Goal: Transaction & Acquisition: Purchase product/service

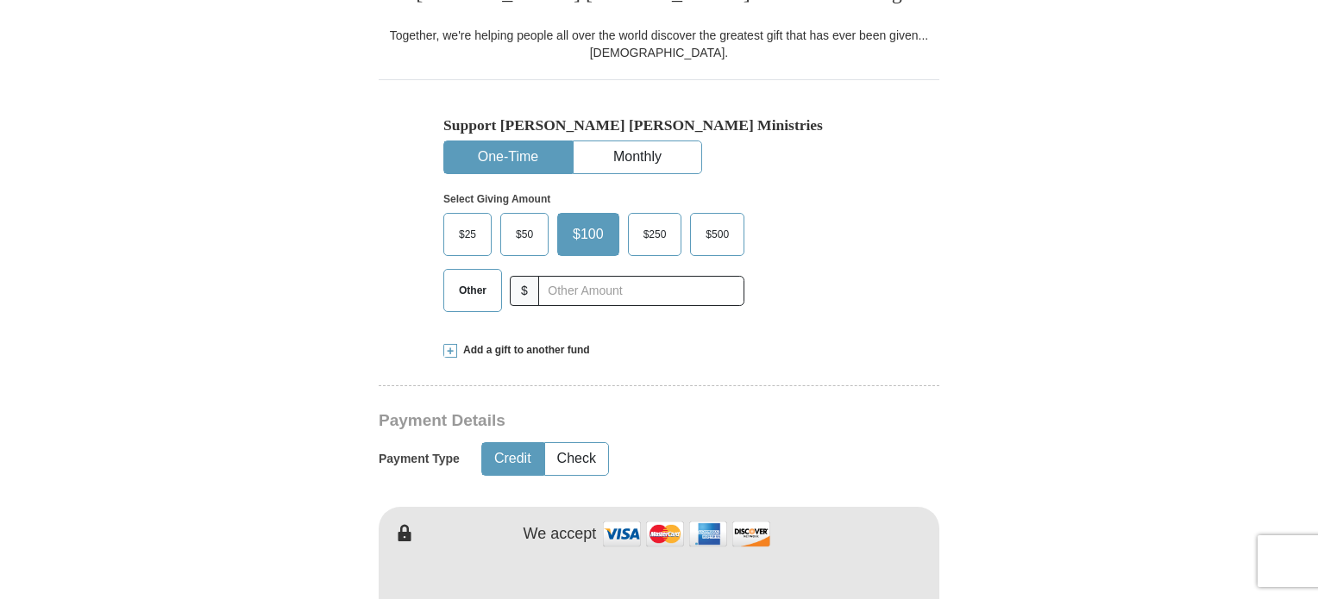
scroll to position [517, 0]
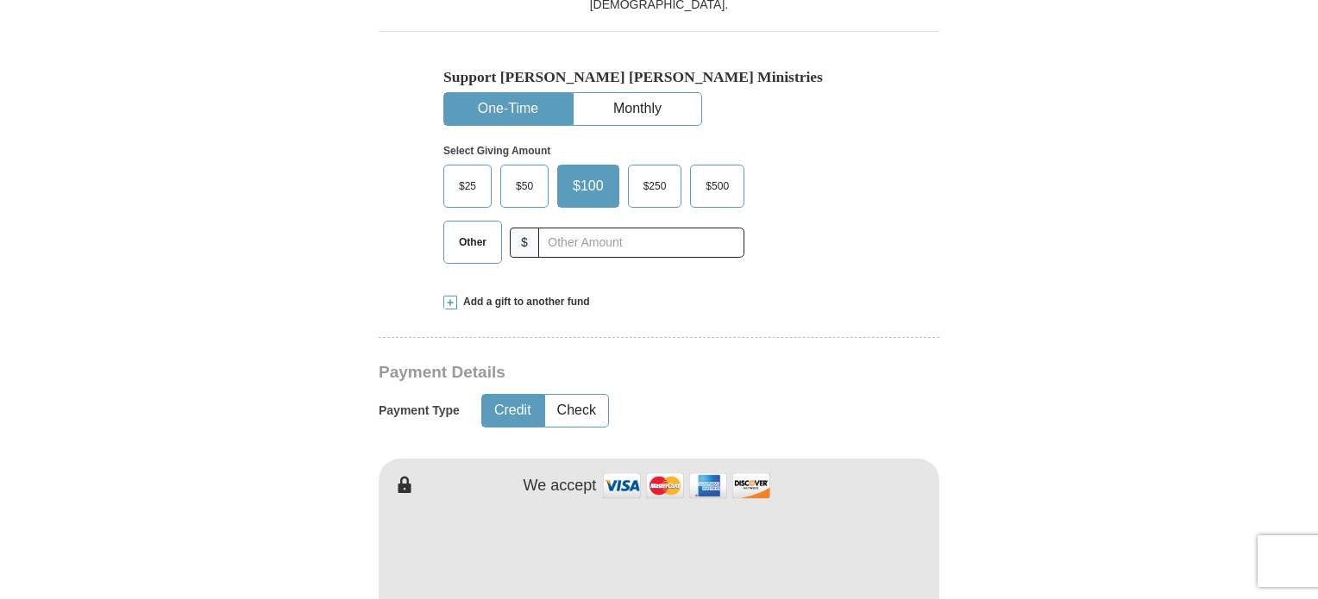
click at [492, 106] on button "One-Time" at bounding box center [508, 109] width 128 height 32
drag, startPoint x: 474, startPoint y: 240, endPoint x: 462, endPoint y: 232, distance: 14.4
click at [466, 243] on span "Other" at bounding box center [472, 242] width 45 height 26
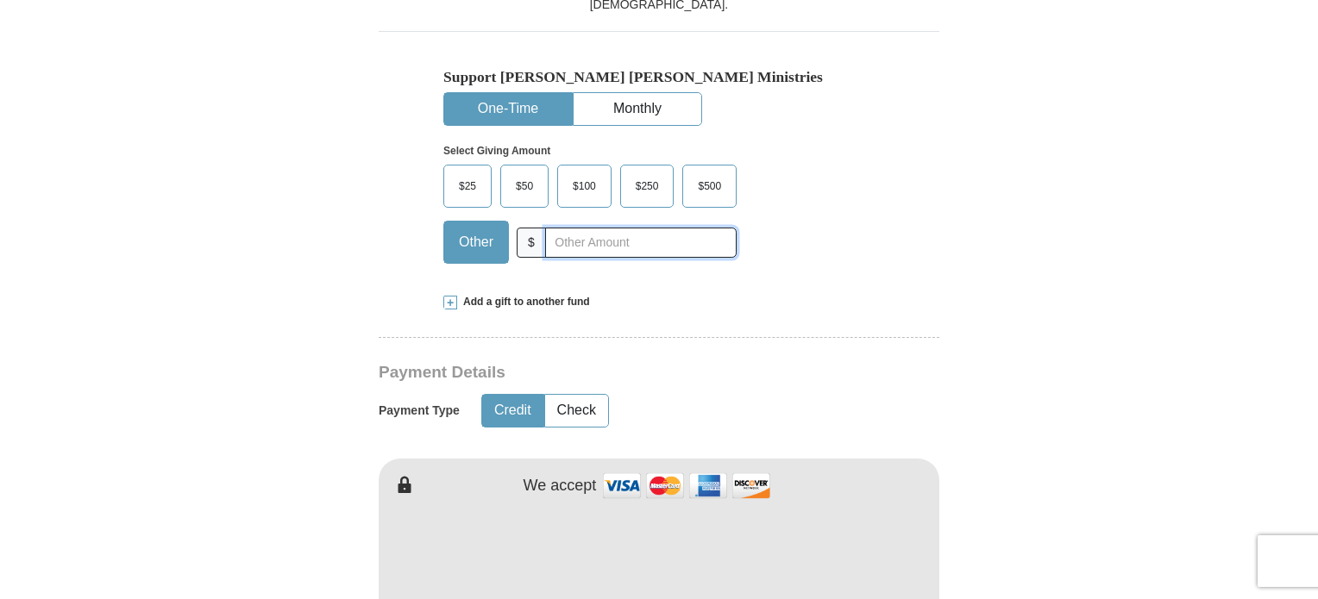
click at [606, 236] on input "text" at bounding box center [640, 243] width 191 height 30
type input "20.00"
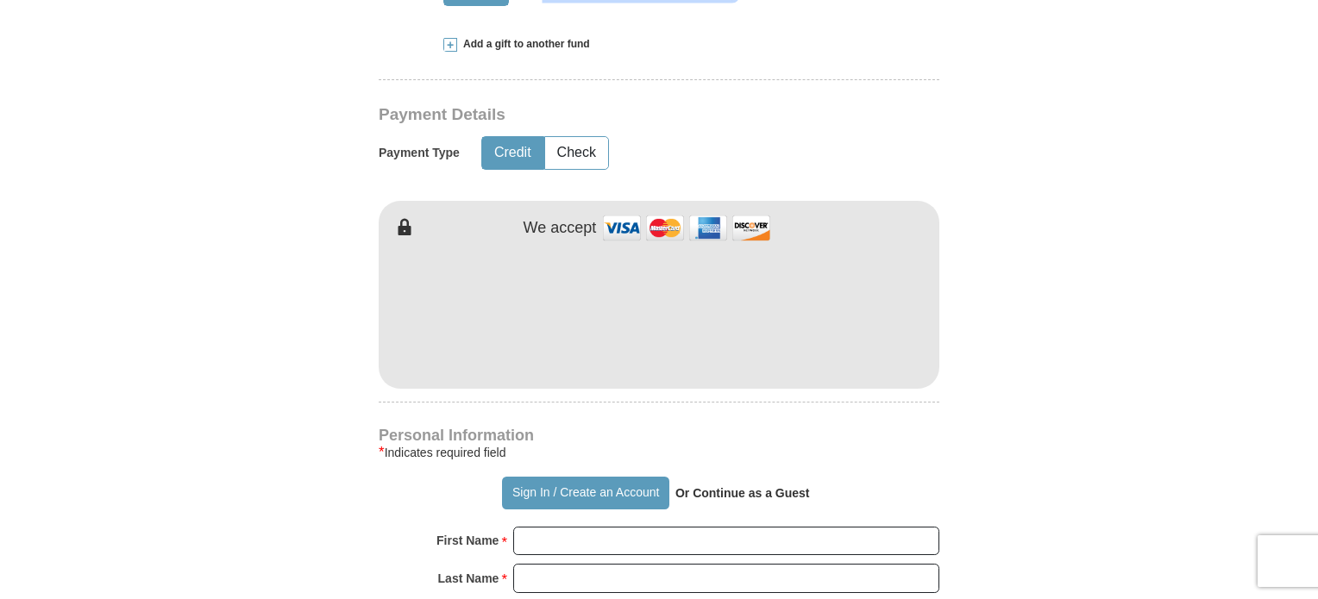
scroll to position [776, 0]
click at [501, 151] on button "Credit" at bounding box center [512, 152] width 61 height 32
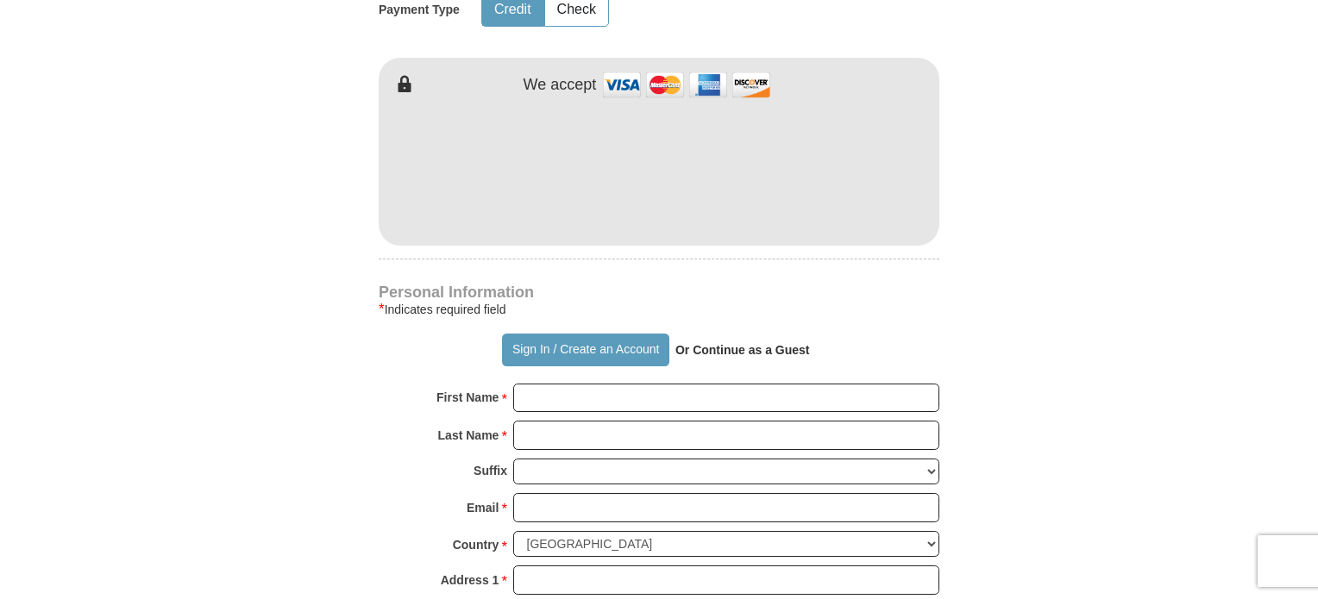
scroll to position [949, 0]
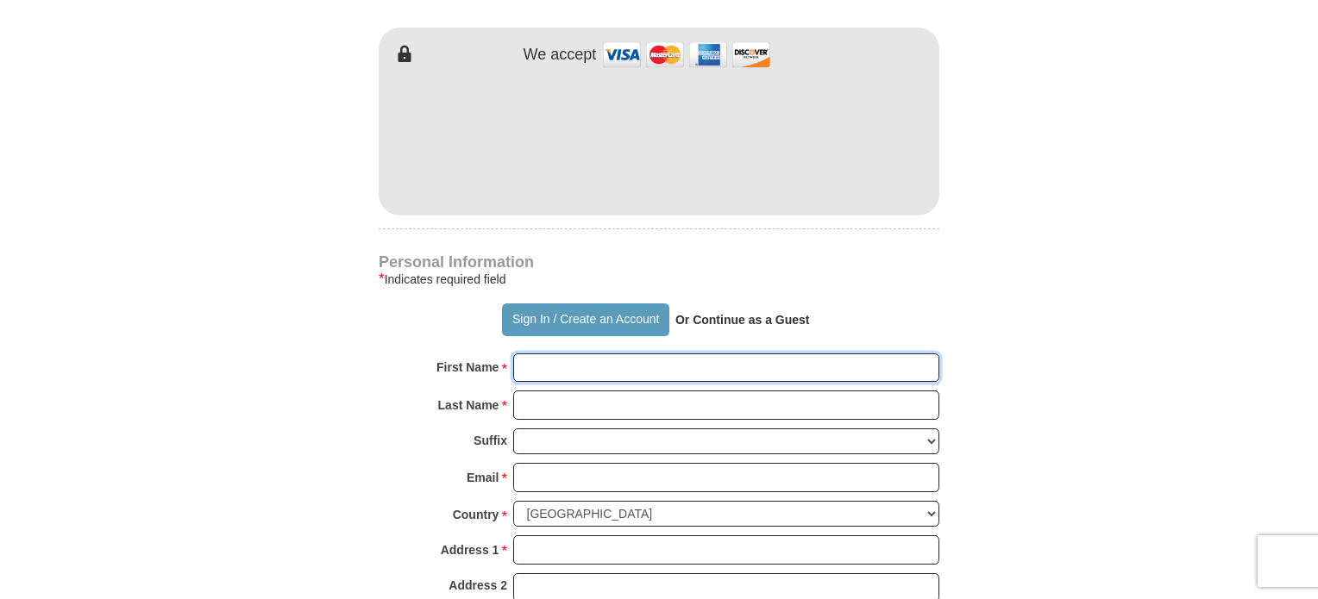
click at [566, 364] on input "First Name *" at bounding box center [726, 368] width 426 height 29
type input "[PERSON_NAME]"
click at [592, 403] on input "Last Name *" at bounding box center [726, 405] width 426 height 29
type input "Seulean"
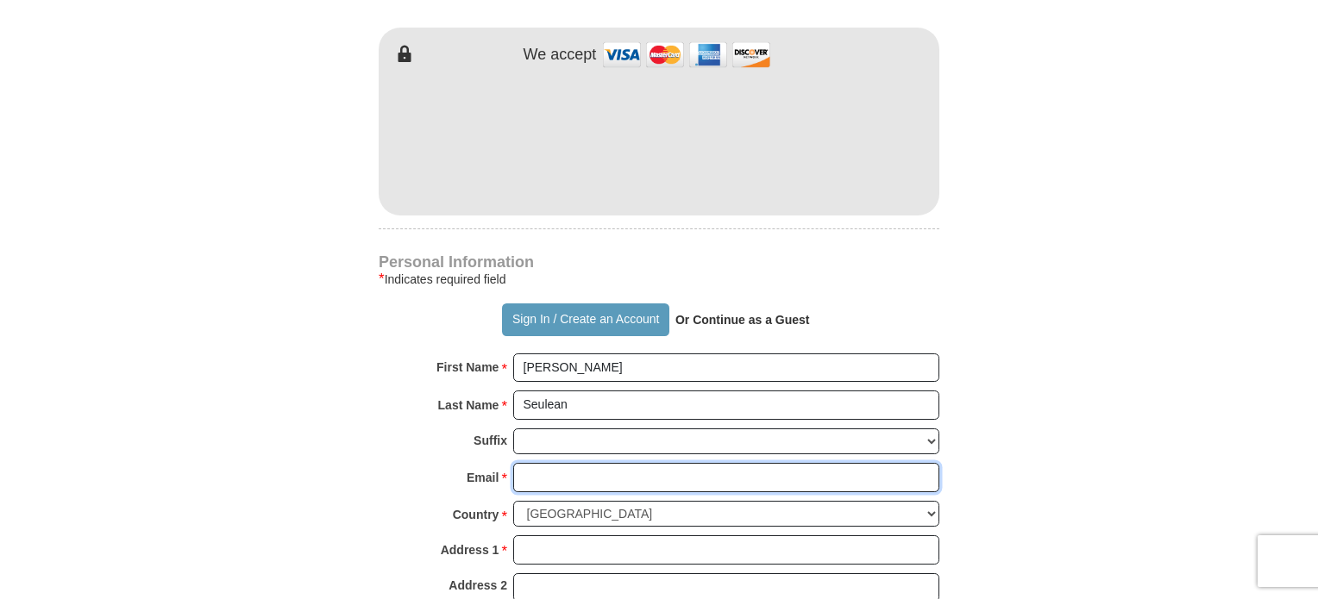
click at [605, 481] on input "Email *" at bounding box center [726, 477] width 426 height 29
type input "[EMAIL_ADDRESS][DOMAIN_NAME]"
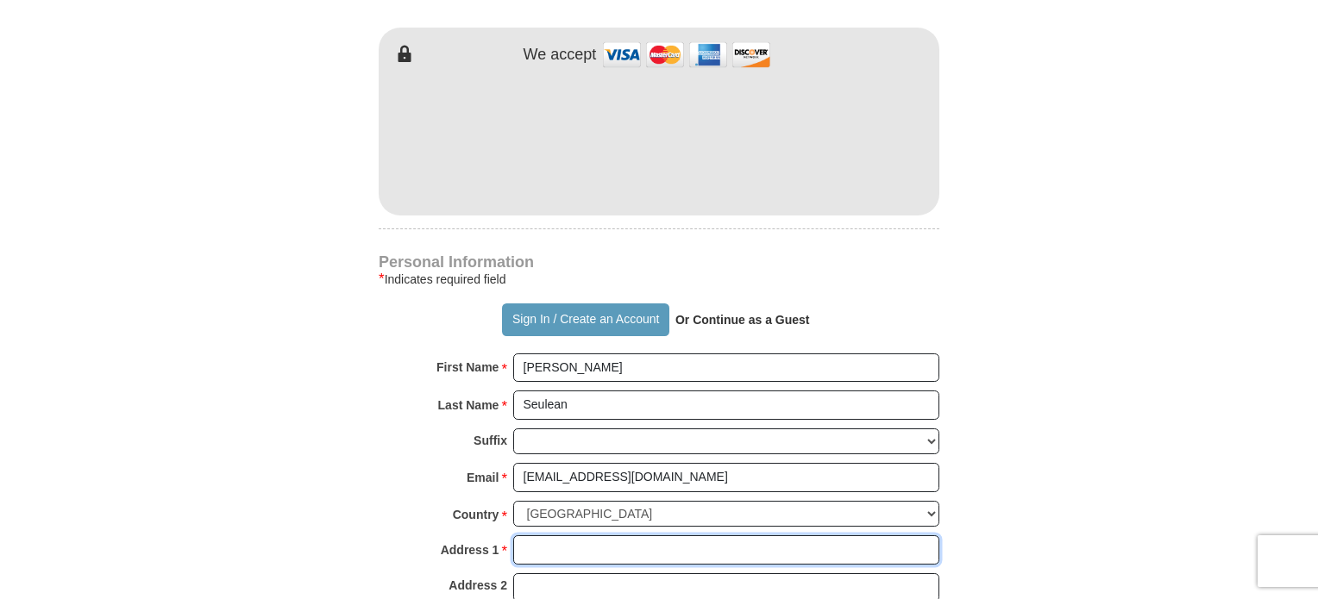
type input "[STREET_ADDRESS]"
type input "[GEOGRAPHIC_DATA]"
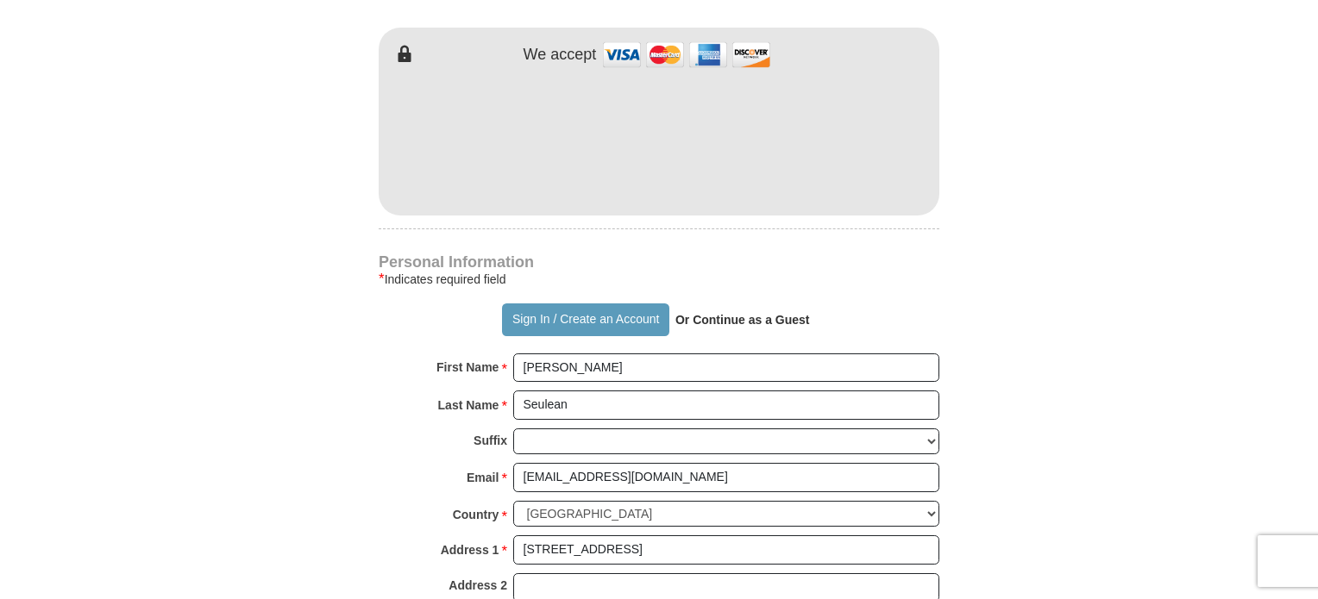
select select "WA"
type input "98168"
type input "2064681483"
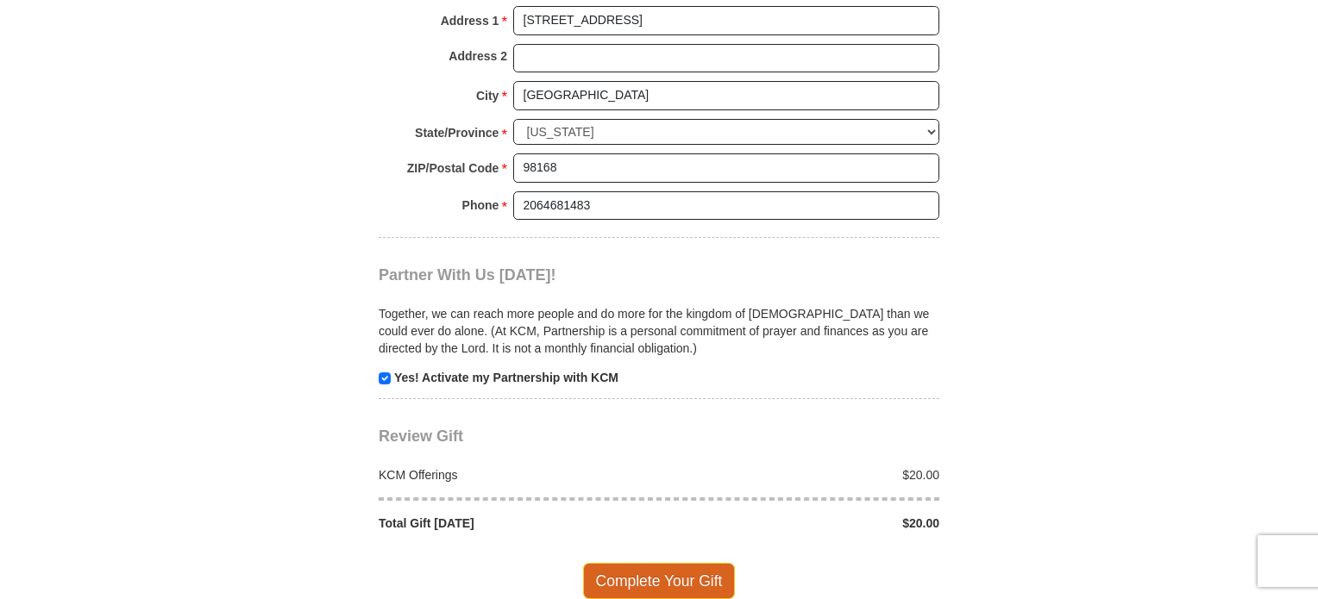
scroll to position [1552, 0]
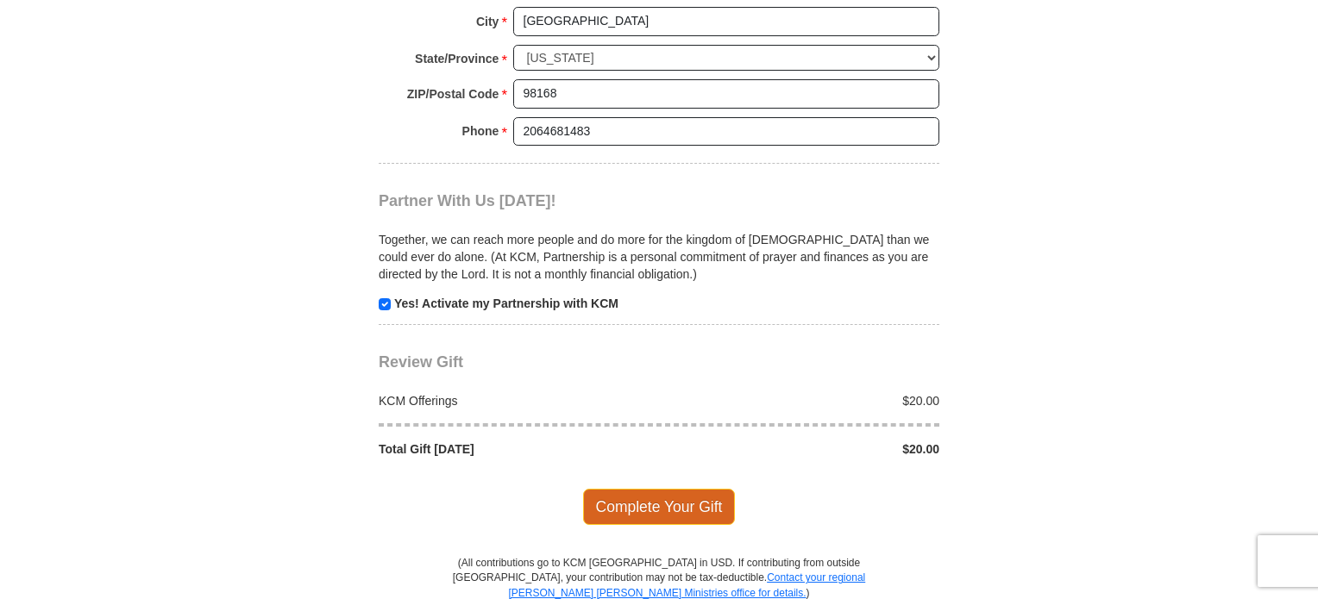
click at [653, 499] on span "Complete Your Gift" at bounding box center [659, 507] width 153 height 36
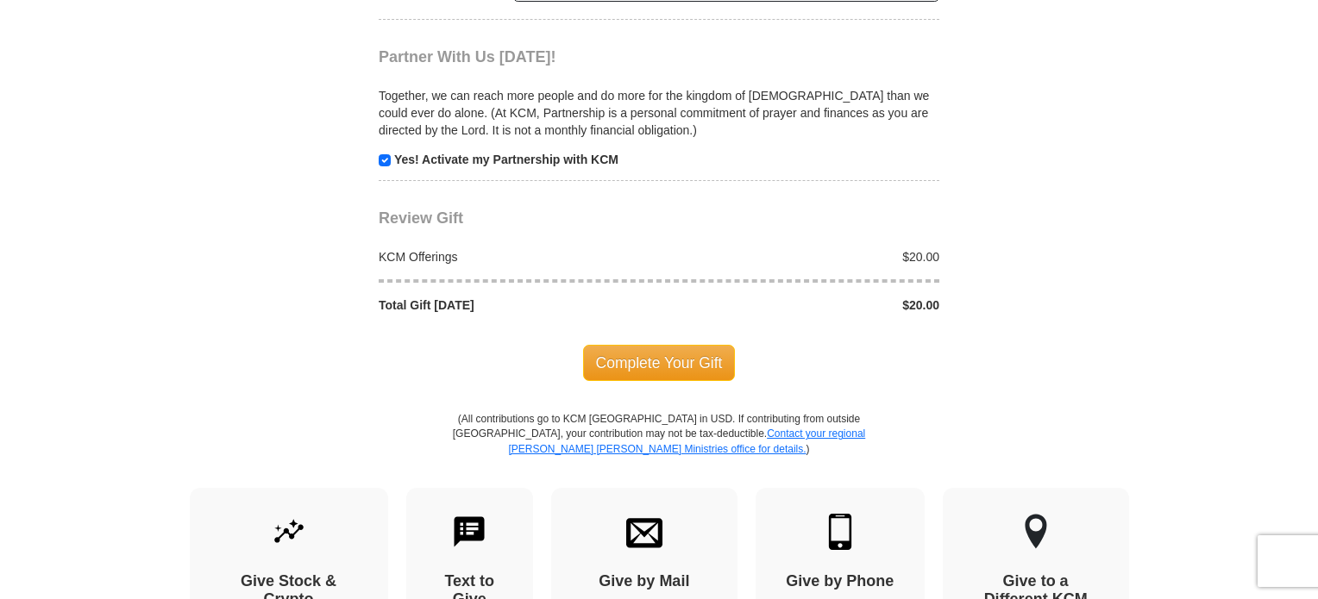
scroll to position [1804, 0]
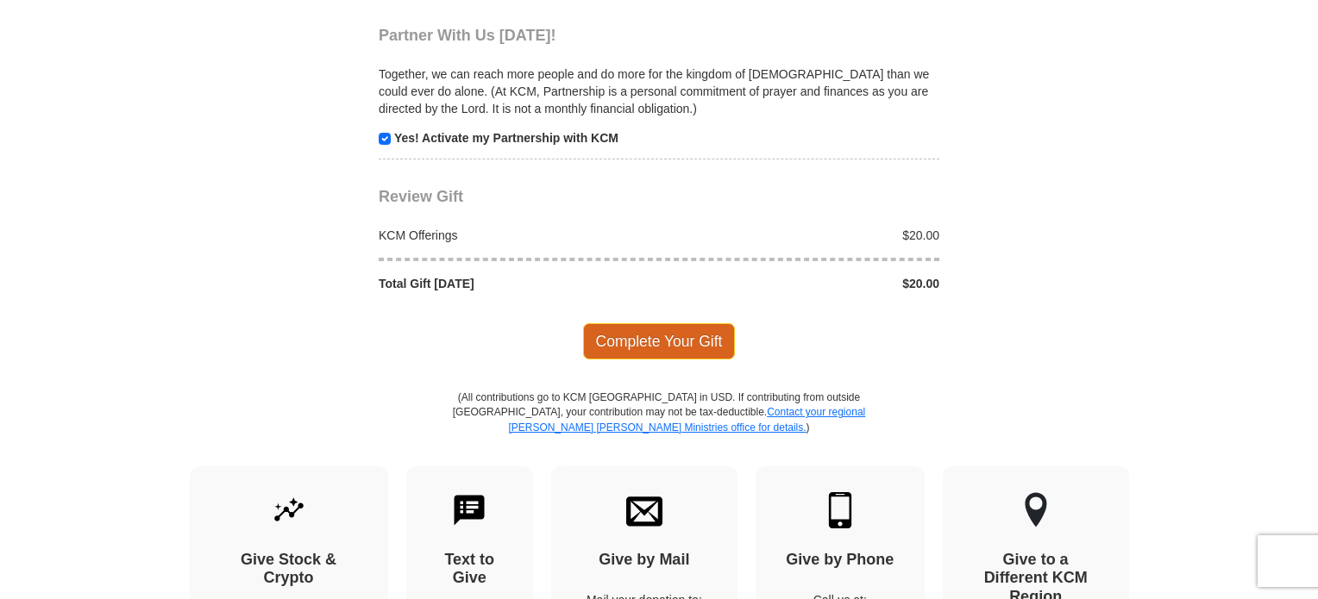
click at [635, 323] on span "Complete Your Gift" at bounding box center [659, 341] width 153 height 36
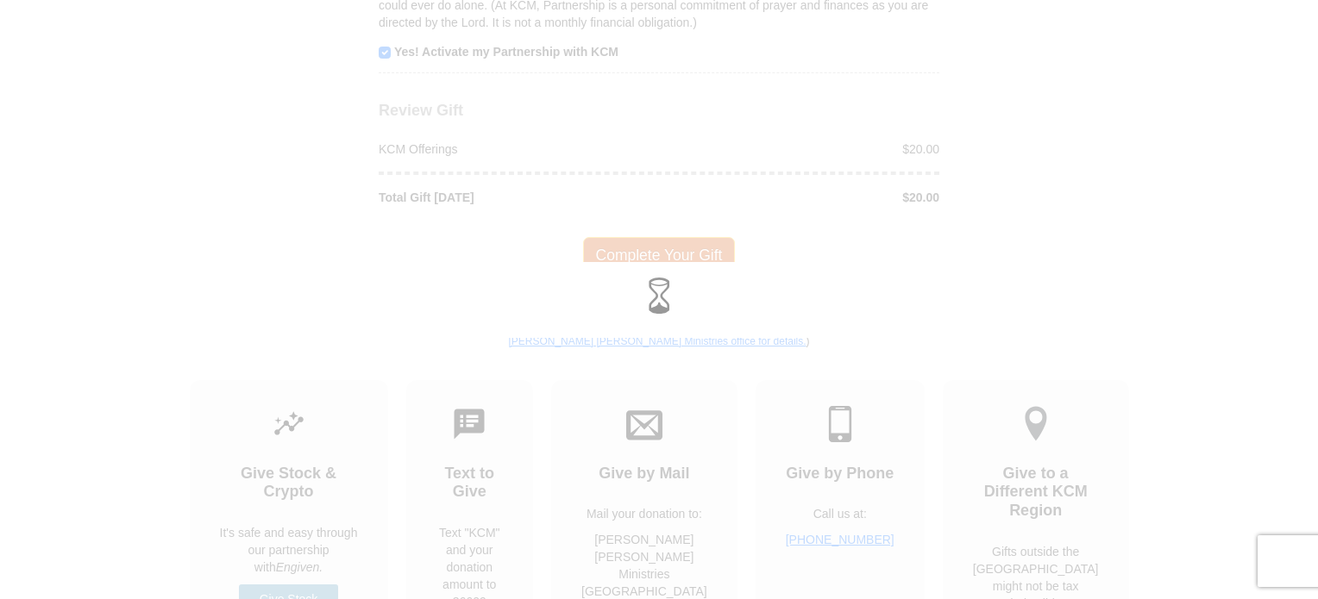
scroll to position [1718, 0]
